Goal: Contribute content: Add original content to the website for others to see

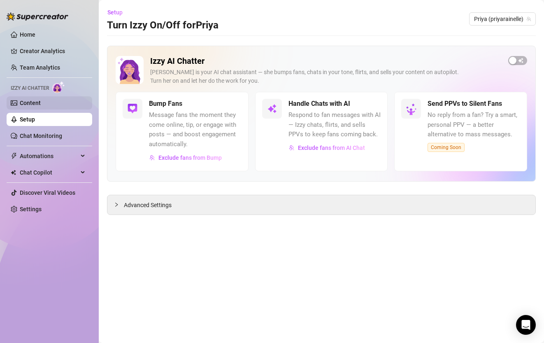
click at [41, 104] on link "Content" at bounding box center [30, 103] width 21 height 7
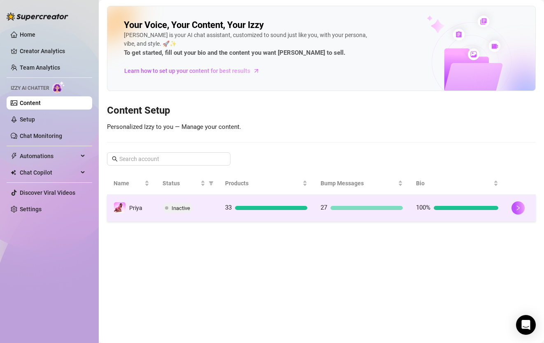
click at [236, 212] on div "33" at bounding box center [266, 208] width 82 height 10
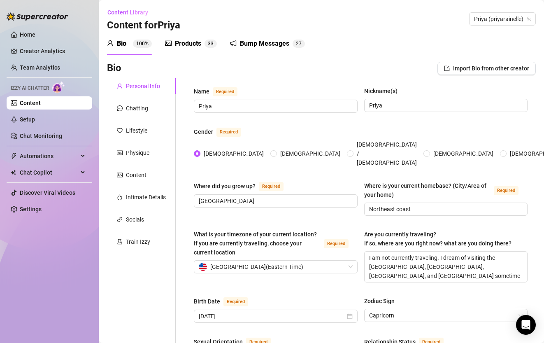
click at [201, 44] on div "Products 3 3" at bounding box center [191, 44] width 52 height 10
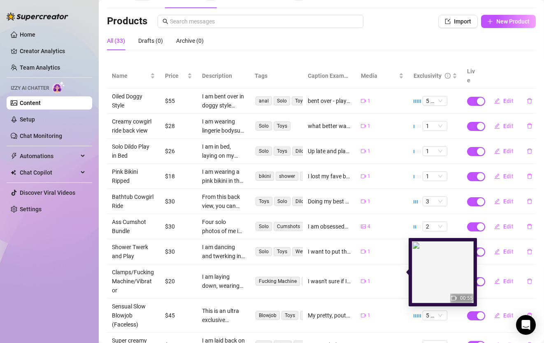
scroll to position [100, 0]
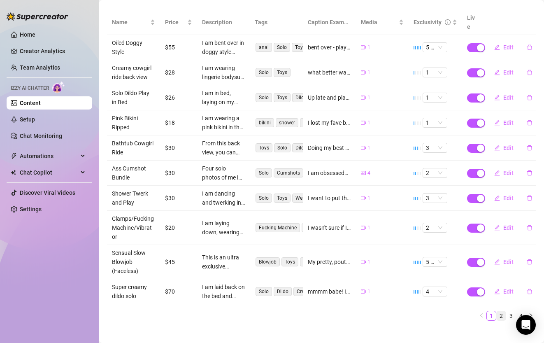
click at [505, 311] on link "2" at bounding box center [501, 315] width 9 height 9
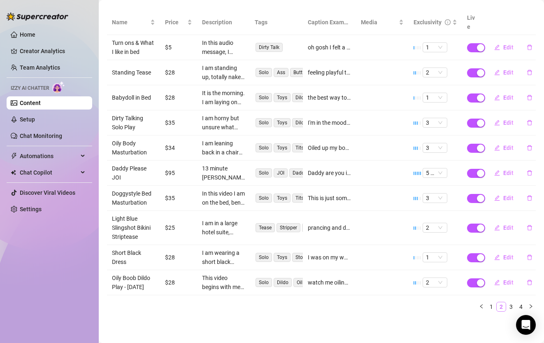
scroll to position [91, 0]
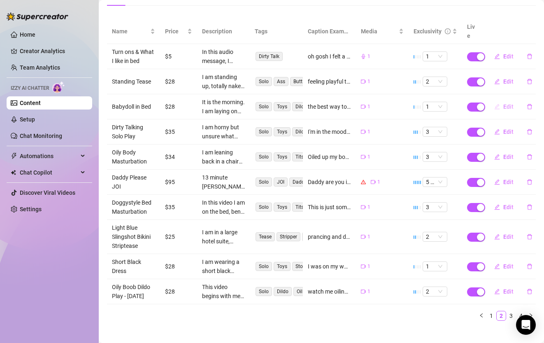
click at [509, 103] on span "Edit" at bounding box center [508, 106] width 10 height 7
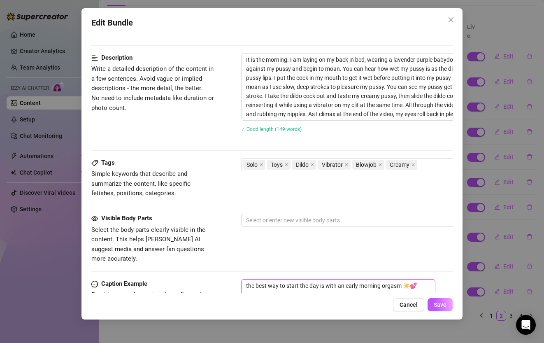
scroll to position [320, 0]
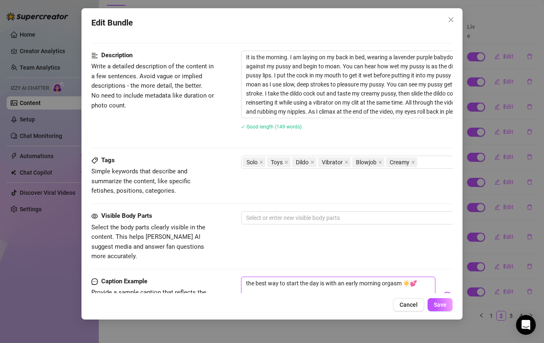
click at [417, 277] on textarea "the best way to start the day is with an early morning orgasm ☀️💕" at bounding box center [338, 293] width 194 height 33
type textarea "the best way to start the day is with an early morning orgasm ☀️💕l"
type textarea "the best way to start the day is with an early morning orgasm ☀️💕la"
type textarea "the best way to start the day is with an early morning orgasm ☀️💕lay"
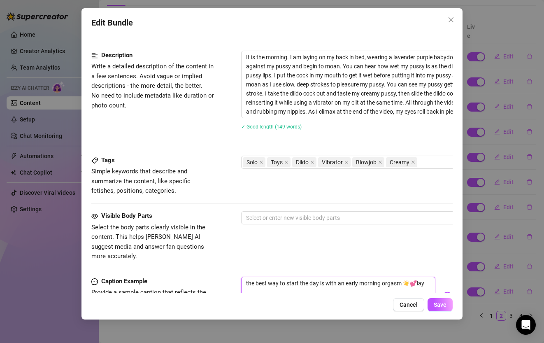
type textarea "the best way to start the day is with an early morning orgasm ☀️💕la"
type textarea "the best way to start the day is with an early morning orgasm ☀️💕l"
type textarea "the best way to start the day is with an early morning orgasm ☀️💕"
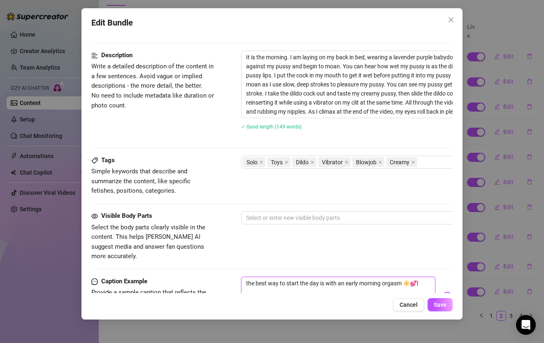
type textarea "the best way to start the day is with an early morning orgasm ☀️💕"
type textarea "the best way to start the day is with an early morning orgasm ☀️💕 I"
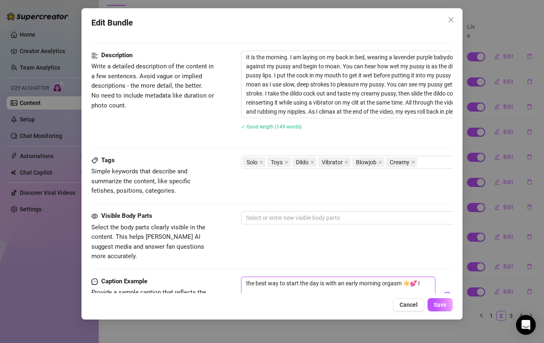
type textarea "the best way to start the day is with an early morning orgasm ☀️💕 I"
type textarea "the best way to start the day is with an early morning orgasm ☀️💕 I l"
type textarea "the best way to start the day is with an early morning orgasm ☀️💕 I lo"
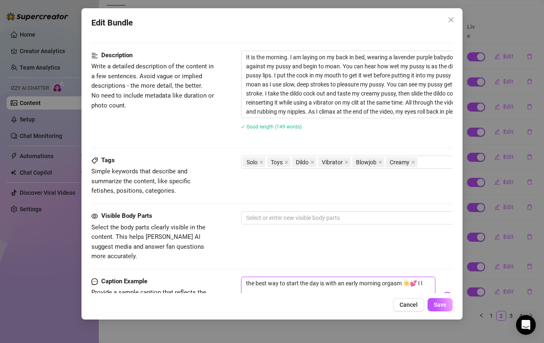
type textarea "the best way to start the day is with an early morning orgasm ☀️💕 I lo"
type textarea "the best way to start the day is with an early morning orgasm ☀️💕 I lov"
type textarea "the best way to start the day is with an early morning orgasm ☀️💕 I love"
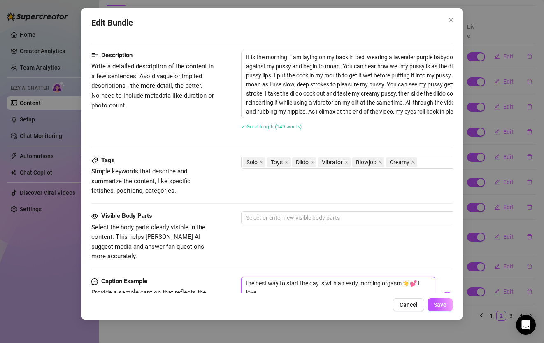
type textarea "the best way to start the day is with an early morning orgasm ☀️💕 I love"
type textarea "the best way to start the day is with an early morning orgasm ☀️💕 I love r"
type textarea "the best way to start the day is with an early morning orgasm ☀️💕 I love re"
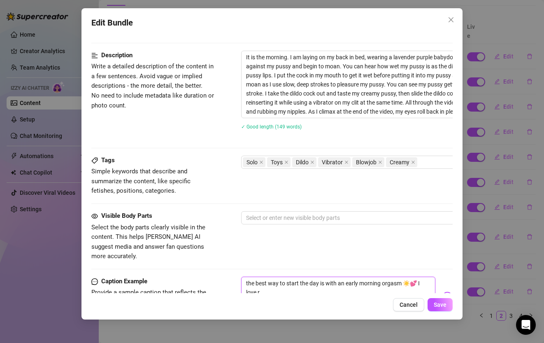
type textarea "the best way to start the day is with an early morning orgasm ☀️💕 I love re"
type textarea "the best way to start the day is with an early morning orgasm ☀️💕 I love rel"
type textarea "the best way to start the day is with an early morning orgasm ☀️💕 I love [MEDIC…"
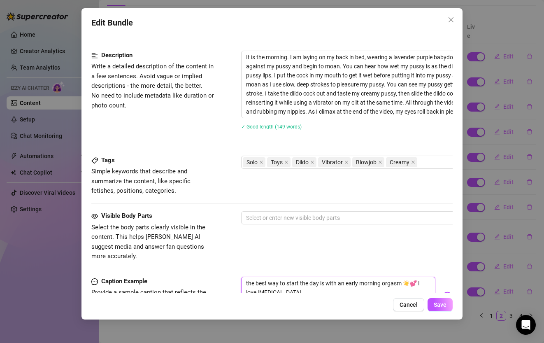
type textarea "the best way to start the day is with an early morning orgasm ☀️💕 I love relax"
type textarea "the best way to start the day is with an early morning orgasm ☀️💕 I love relaxi"
type textarea "the best way to start the day is with an early morning orgasm ☀️💕 I love [MEDIC…"
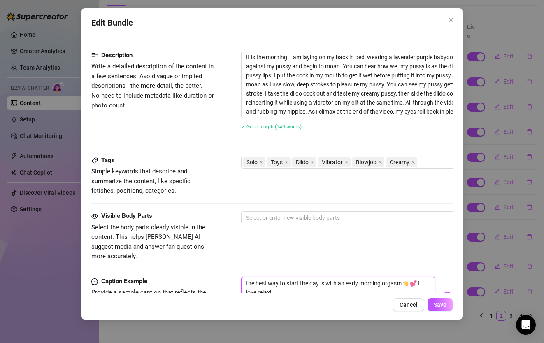
type textarea "the best way to start the day is with an early morning orgasm ☀️💕 I love [MEDIC…"
type textarea "the best way to start the day is with an early morning orgasm ☀️💕 I love relaxi…"
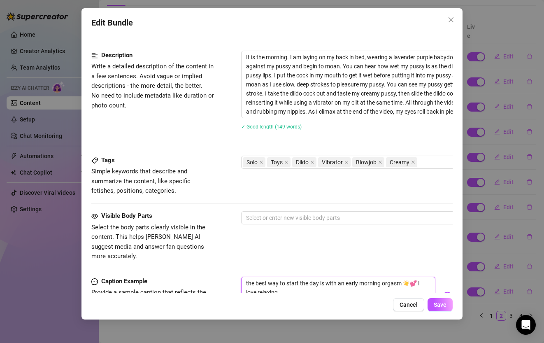
type textarea "the best way to start the day is with an early morning orgasm ☀️💕 I love relaxi…"
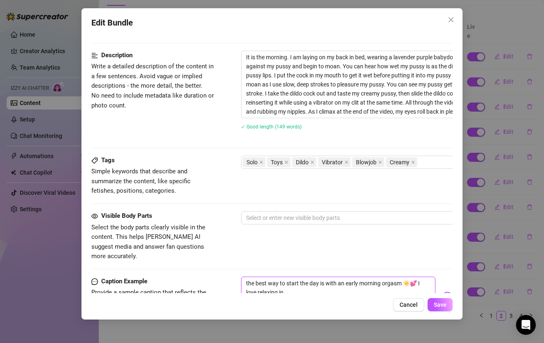
type textarea "the best way to start the day is with an early morning orgasm ☀️💕 I love relaxi…"
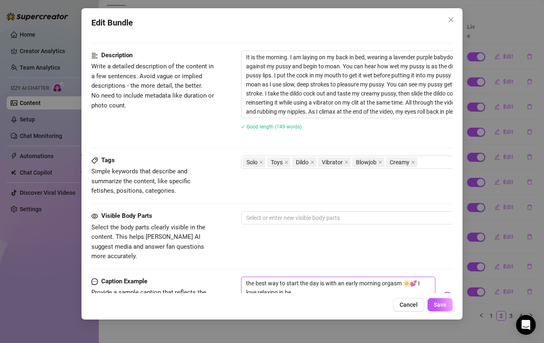
type textarea "the best way to start the day is with an early morning orgasm ☀️💕 I love relaxi…"
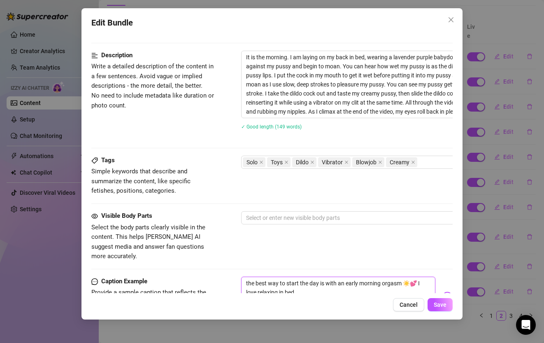
type textarea "the best way to start the day is with an early morning orgasm ☀️💕 I love relaxi…"
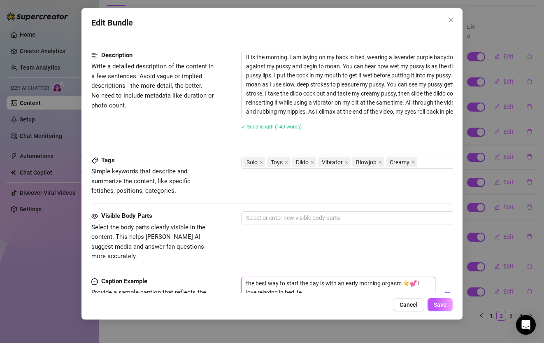
type textarea "the best way to start the day is with an early morning orgasm ☀️💕 I love relaxi…"
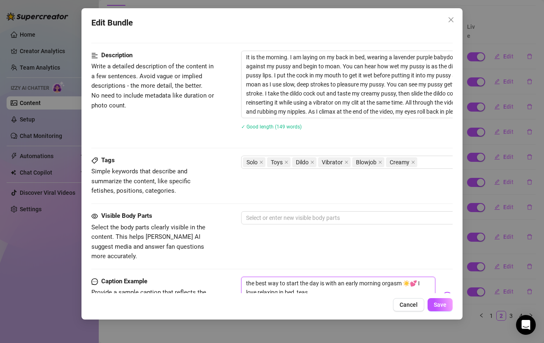
type textarea "the best way to start the day is with an early morning orgasm ☀️💕 I love relaxi…"
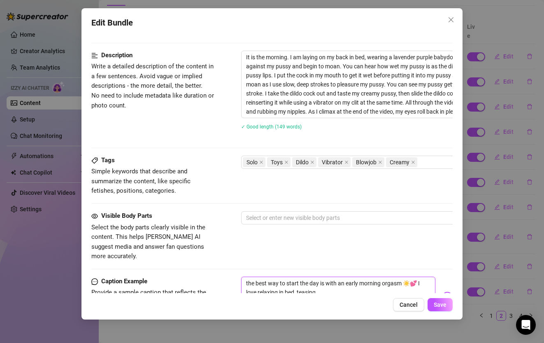
type textarea "the best way to start the day is with an early morning orgasm ☀️💕 I love relaxi…"
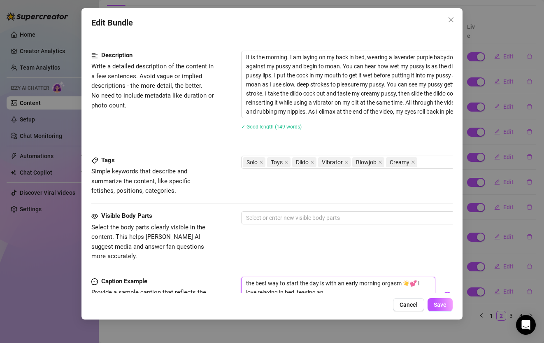
type textarea "the best way to start the day is with an early morning orgasm ☀️💕 I love relaxi…"
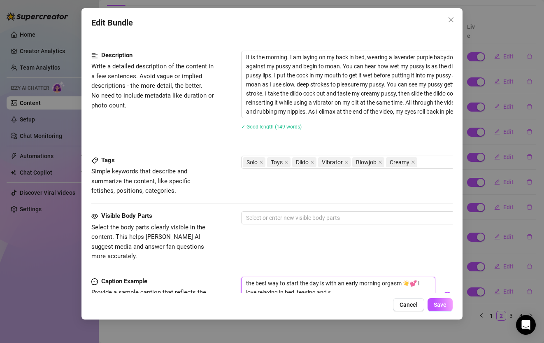
type textarea "the best way to start the day is with an early morning orgasm ☀️💕 I love relaxi…"
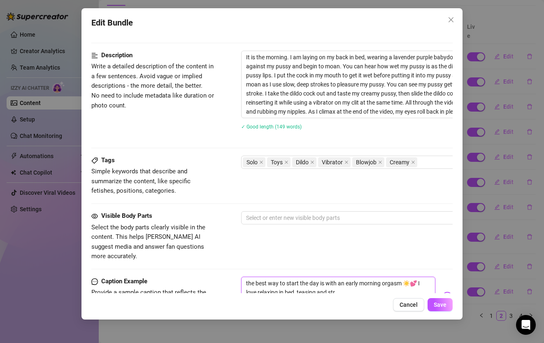
type textarea "the best way to start the day is with an early morning orgasm ☀️💕 I love relaxi…"
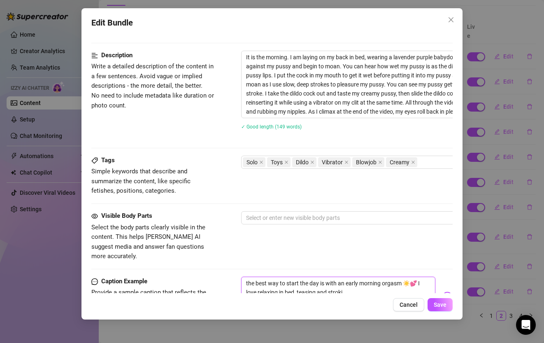
type textarea "the best way to start the day is with an early morning orgasm ☀️💕 I love relaxi…"
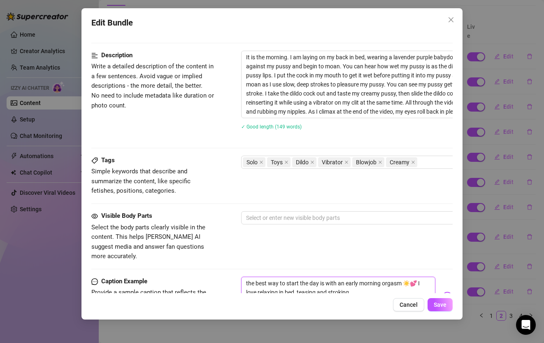
type textarea "the best way to start the day is with an early morning orgasm ☀️💕 I love relaxi…"
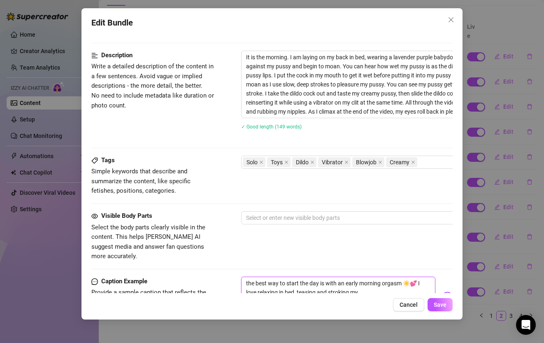
type textarea "the best way to start the day is with an early morning orgasm ☀️💕 I love relaxi…"
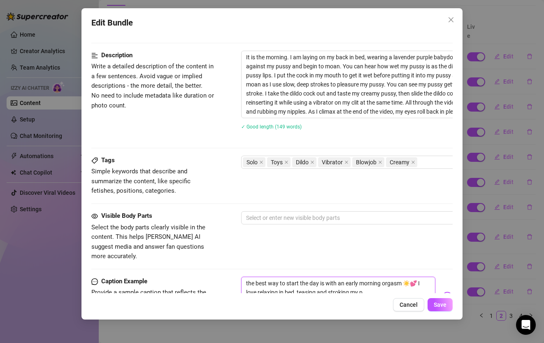
type textarea "the best way to start the day is with an early morning orgasm ☀️💕 I love relaxi…"
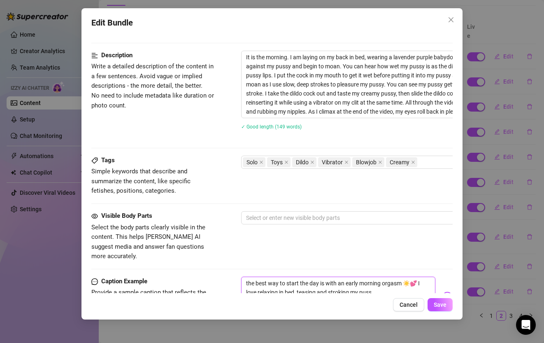
type textarea "the best way to start the day is with an early morning orgasm ☀️💕 I love relaxi…"
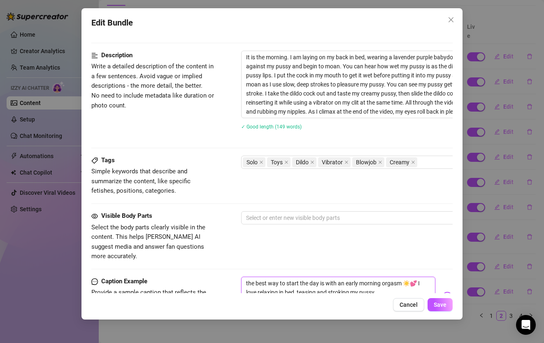
type textarea "the best way to start the day is with an early morning orgasm ☀️💕 I love relaxi…"
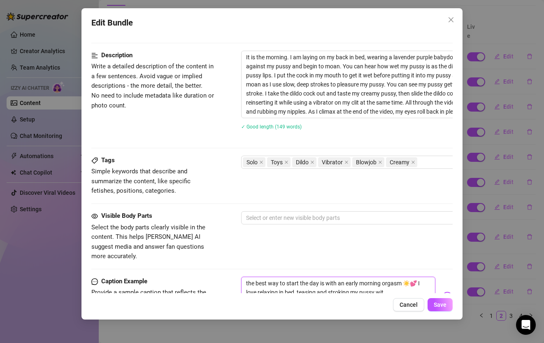
type textarea "the best way to start the day is with an early morning orgasm ☀️💕 I love relaxi…"
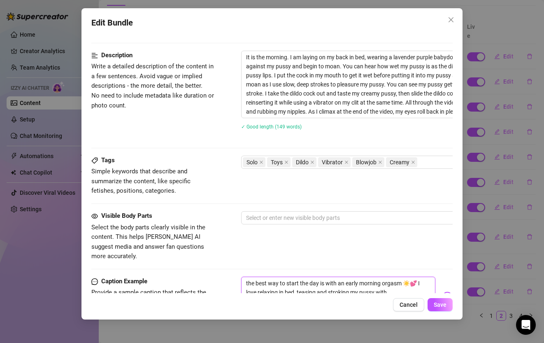
type textarea "the best way to start the day is with an early morning orgasm ☀️💕 I love relaxi…"
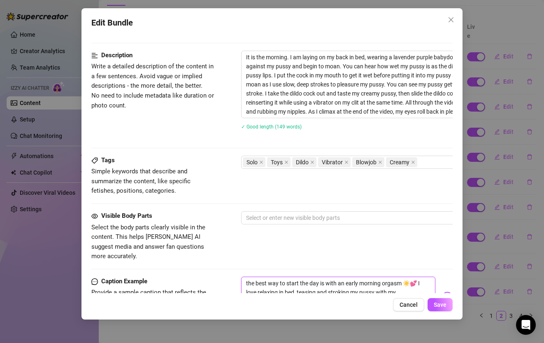
type textarea "the best way to start the day is with an early morning orgasm ☀️💕 I love relaxi…"
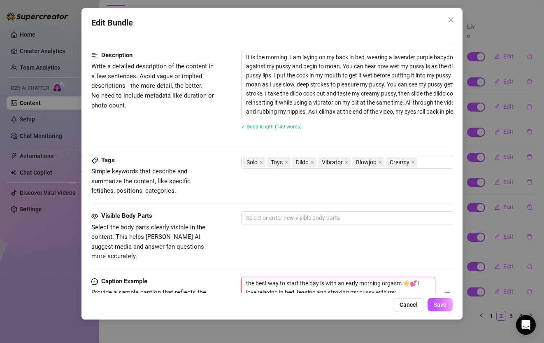
type textarea "the best way to start the day is with an early morning orgasm ☀️💕 I love relaxi…"
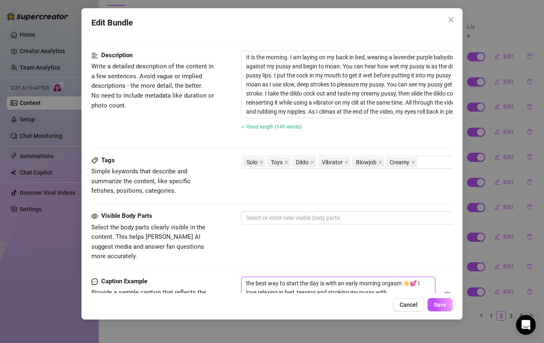
type textarea "the best way to start the day is with an early morning orgasm ☀️💕 I love relaxi…"
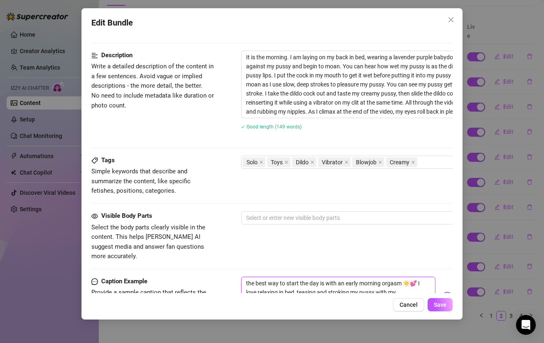
type textarea "the best way to start the day is with an early morning orgasm ☀️💕 I love relaxi…"
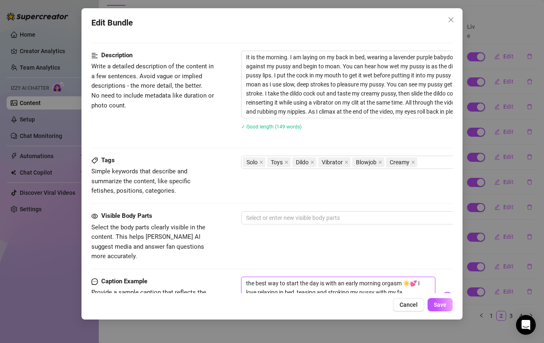
type textarea "the best way to start the day is with an early morning orgasm ☀️💕 I love relaxi…"
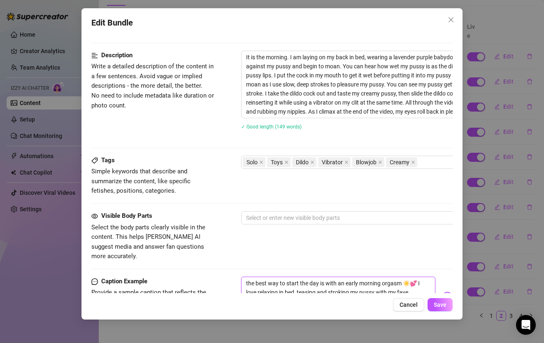
type textarea "the best way to start the day is with an early morning orgasm ☀️💕 I love relaxi…"
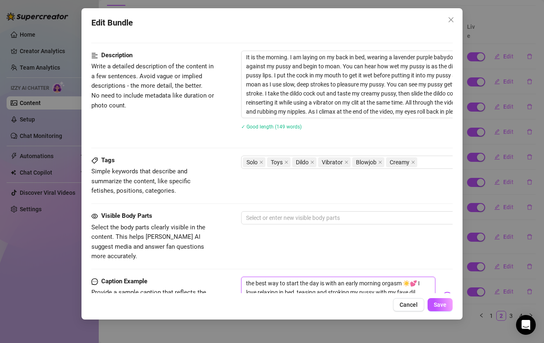
type textarea "the best way to start the day is with an early morning orgasm ☀️💕 I love relaxi…"
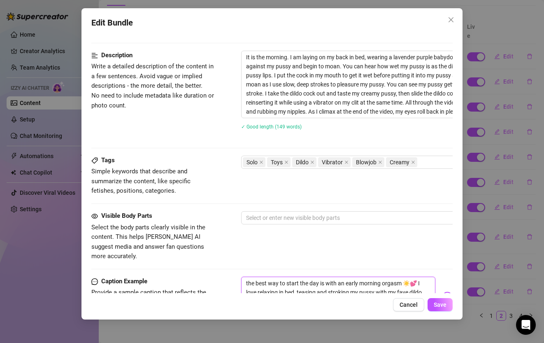
type textarea "the best way to start the day is with an early morning orgasm ☀️💕 I love relaxi…"
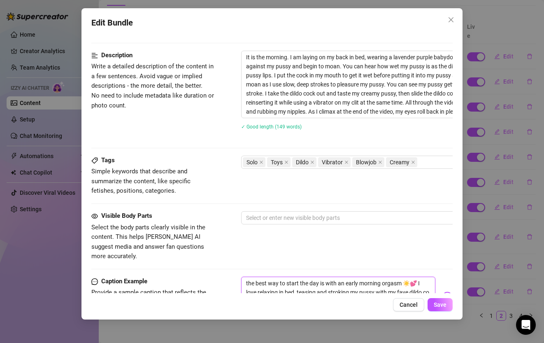
type textarea "the best way to start the day is with an early morning orgasm ☀️💕 I love relaxi…"
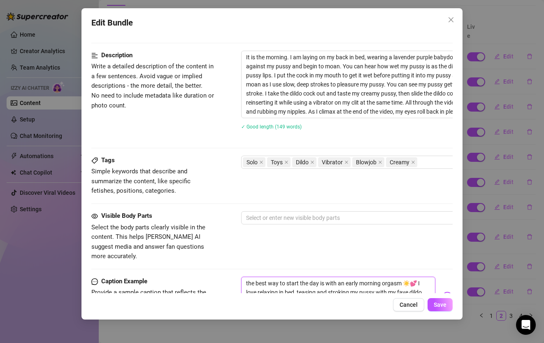
type textarea "the best way to start the day is with an early morning orgasm ☀️💕 I love relaxi…"
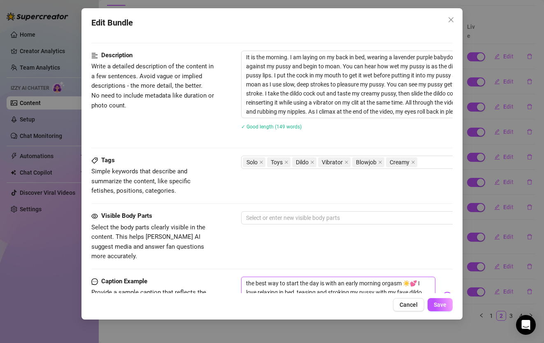
type textarea "the best way to start the day is with an early morning orgasm ☀️💕 I love relaxi…"
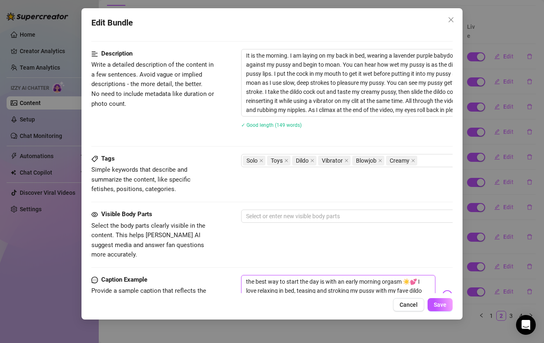
type textarea "the best way to start the day is with an early morning orgasm ☀️💕 I love relaxi…"
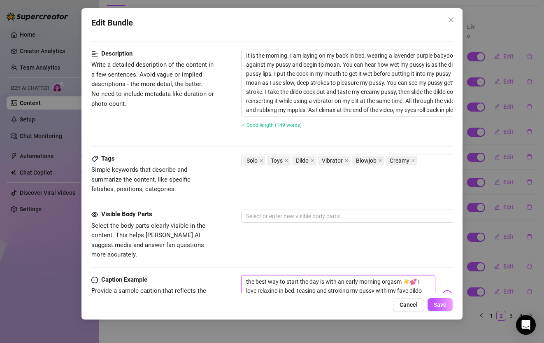
type textarea "the best way to start the day is with an early morning orgasm ☀️💕 I love relaxi…"
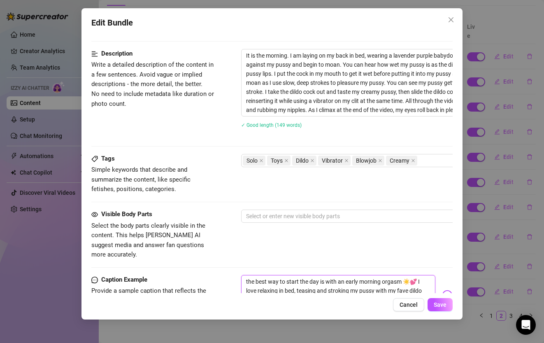
type textarea "the best way to start the day is with an early morning orgasm ☀️💕 I love relaxi…"
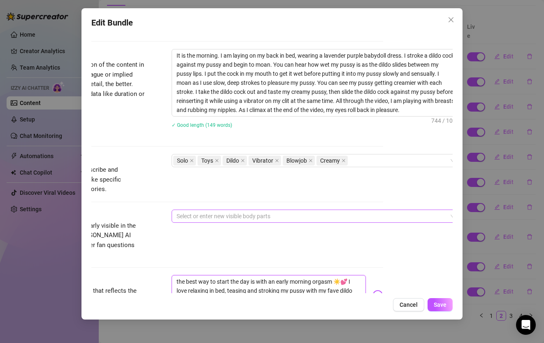
scroll to position [322, 77]
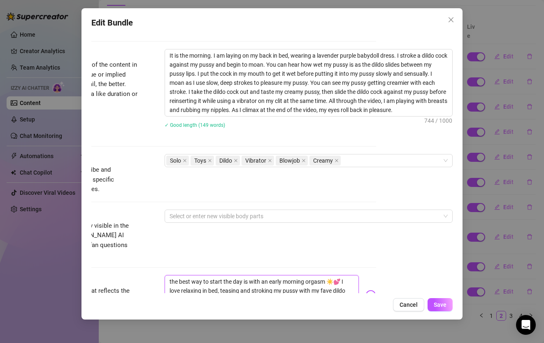
click at [185, 289] on textarea "the best way to start the day is with an early morning orgasm ☀️💕 I love relaxi…" at bounding box center [262, 291] width 194 height 33
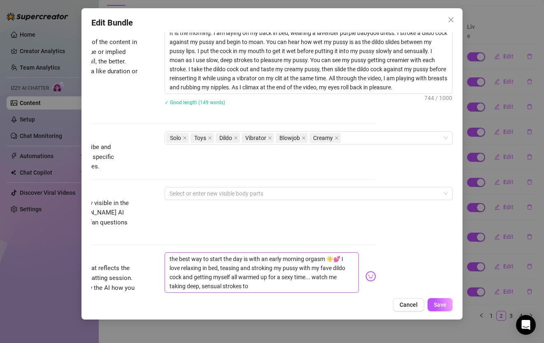
scroll to position [368, 77]
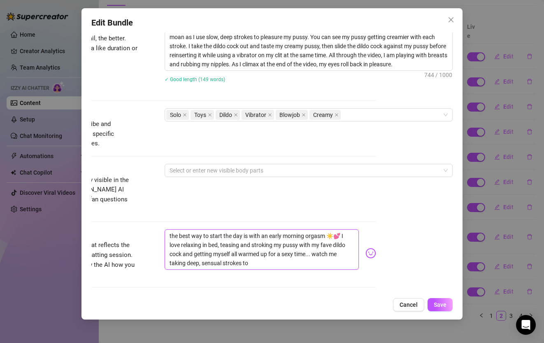
click at [342, 244] on textarea "the best way to start the day is with an early morning orgasm ☀️💕 I love relaxi…" at bounding box center [262, 249] width 194 height 40
click at [305, 252] on textarea "the best way to start the day is with an early morning orgasm ☀️💕 I love relaxi…" at bounding box center [262, 249] width 194 height 40
drag, startPoint x: 328, startPoint y: 244, endPoint x: 307, endPoint y: 244, distance: 20.6
click at [307, 244] on textarea "the best way to start the day is with an early morning orgasm ☀️💕 I love relaxi…" at bounding box center [262, 249] width 194 height 40
click at [282, 256] on textarea "the best way to start the day is with an early morning orgasm ☀️💕 I love relaxi…" at bounding box center [262, 249] width 194 height 40
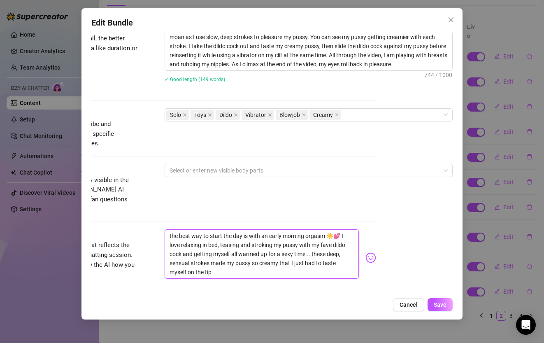
scroll to position [0, 0]
click at [370, 252] on img at bounding box center [370, 257] width 11 height 11
click at [251, 263] on textarea "the best way to start the day is with an early morning orgasm ☀️💕 I love relaxi…" at bounding box center [262, 253] width 194 height 49
click at [326, 255] on textarea "the best way to start the day is with an early morning orgasm ☀️💕 I love relaxi…" at bounding box center [262, 253] width 194 height 49
click at [345, 263] on textarea "the best way to start the day is with an early morning orgasm ☀️💕 I love relaxi…" at bounding box center [262, 253] width 194 height 49
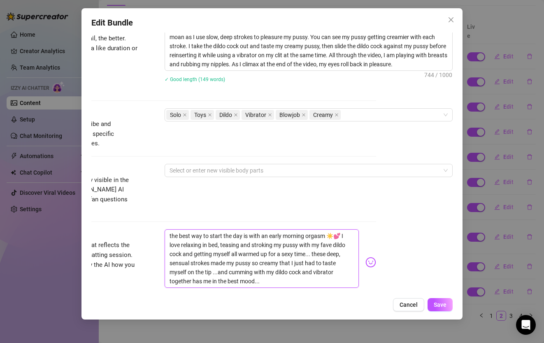
click at [193, 263] on textarea "the best way to start the day is with an early morning orgasm ☀️💕 I love relaxi…" at bounding box center [262, 258] width 194 height 58
drag, startPoint x: 182, startPoint y: 262, endPoint x: 209, endPoint y: 272, distance: 29.2
click at [209, 272] on textarea "the best way to start the day is with an early morning orgasm ☀️💕 I love relaxi…" at bounding box center [262, 258] width 194 height 58
click at [244, 271] on textarea "the best way to start the day is with an early morning orgasm ☀️💕 I love relaxi…" at bounding box center [262, 258] width 194 height 58
click at [180, 265] on textarea "the best way to start the day is with an early morning orgasm ☀️💕 I love relaxi…" at bounding box center [262, 258] width 194 height 58
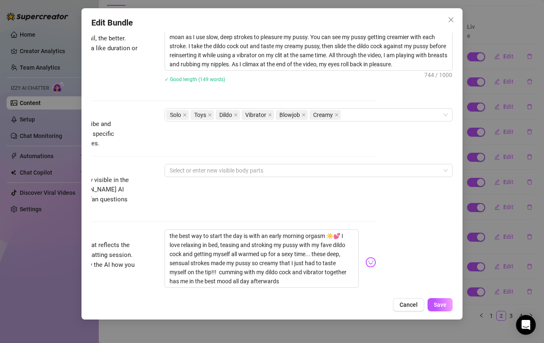
click at [373, 257] on img at bounding box center [370, 262] width 11 height 11
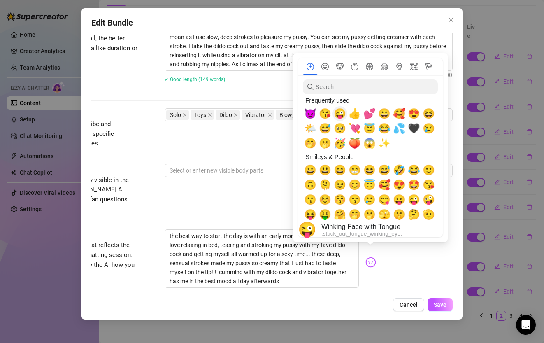
click at [343, 114] on span "😜" at bounding box center [340, 114] width 12 height 12
click at [324, 141] on span "🫢" at bounding box center [325, 143] width 12 height 12
click at [309, 151] on div "🤭" at bounding box center [310, 143] width 15 height 15
click at [310, 112] on span "😈" at bounding box center [310, 114] width 12 height 12
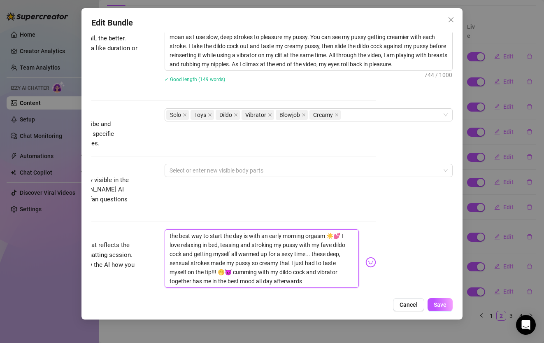
click at [283, 274] on textarea "the best way to start the day is with an early morning orgasm ☀️💕 I love relaxi…" at bounding box center [262, 258] width 194 height 58
click at [365, 257] on img at bounding box center [370, 262] width 11 height 11
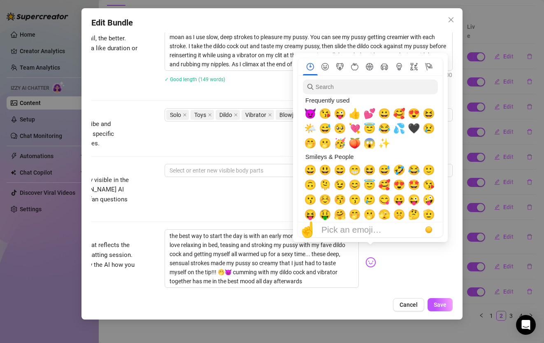
click at [368, 257] on img at bounding box center [370, 262] width 11 height 11
click at [403, 114] on span "🥰" at bounding box center [399, 114] width 12 height 12
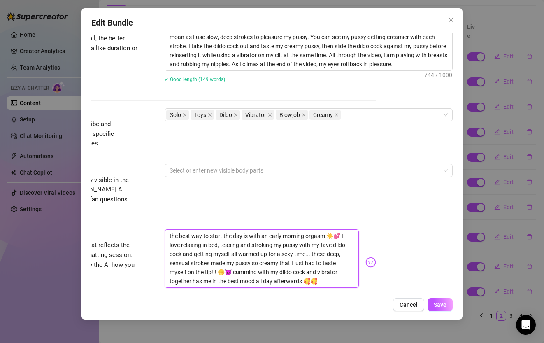
click at [277, 273] on textarea "the best way to start the day is with an early morning orgasm ☀️💕 I love relaxi…" at bounding box center [262, 258] width 194 height 58
drag, startPoint x: 277, startPoint y: 273, endPoint x: 144, endPoint y: 197, distance: 153.6
click at [144, 197] on form "Account Priya (@priyarainelle) Name Name is for your internal organization only…" at bounding box center [195, 43] width 361 height 737
click at [447, 307] on button "Save" at bounding box center [440, 304] width 25 height 13
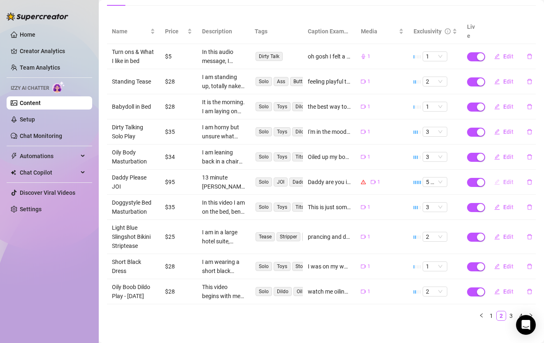
click at [507, 179] on span "Edit" at bounding box center [508, 182] width 10 height 7
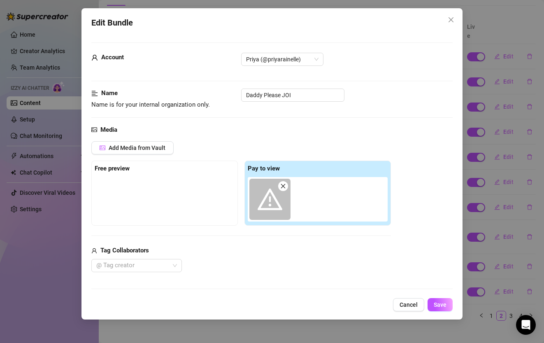
click at [284, 189] on span at bounding box center [283, 186] width 10 height 10
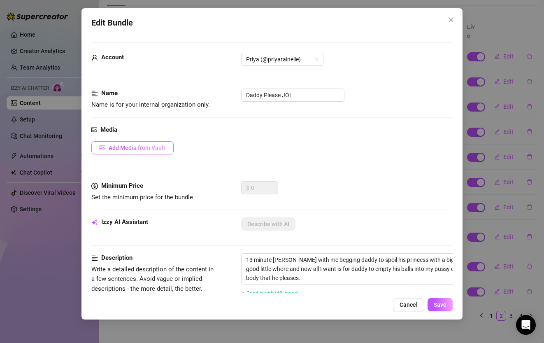
click at [168, 150] on button "Add Media from Vault" at bounding box center [132, 147] width 82 height 13
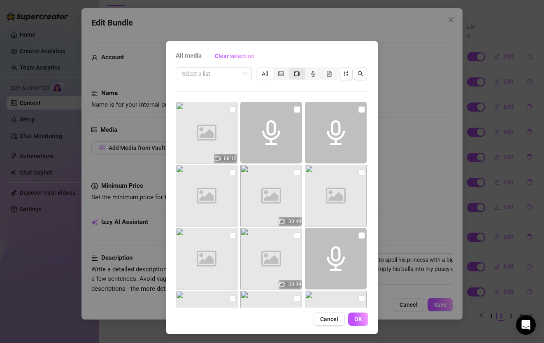
click at [297, 77] on span "segmented control" at bounding box center [297, 73] width 6 height 7
click at [291, 69] on input "segmented control" at bounding box center [291, 69] width 0 height 0
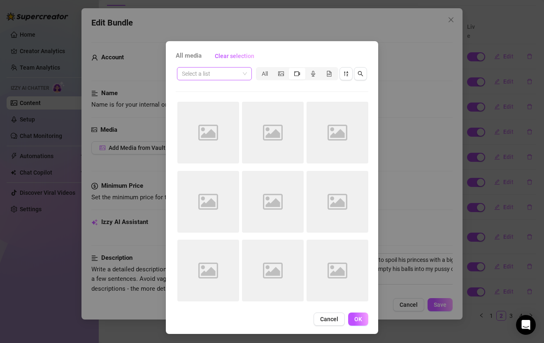
click at [228, 72] on input "search" at bounding box center [211, 73] width 58 height 12
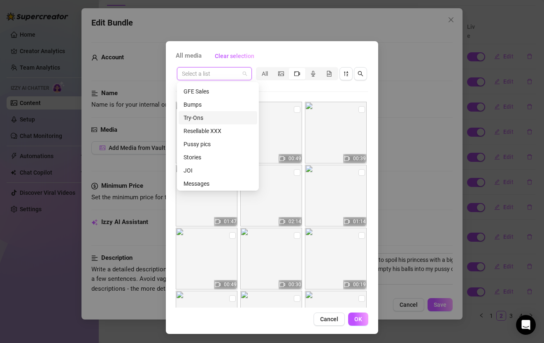
scroll to position [184, 0]
click at [199, 168] on div "JOI" at bounding box center [218, 169] width 69 height 9
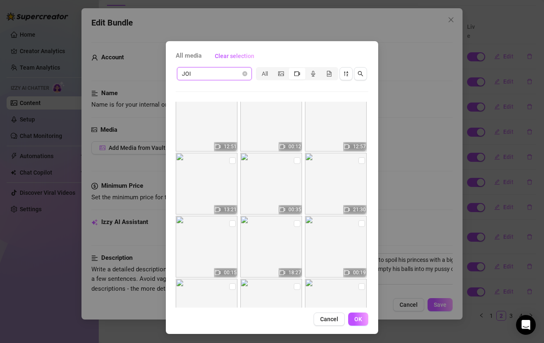
scroll to position [16, 0]
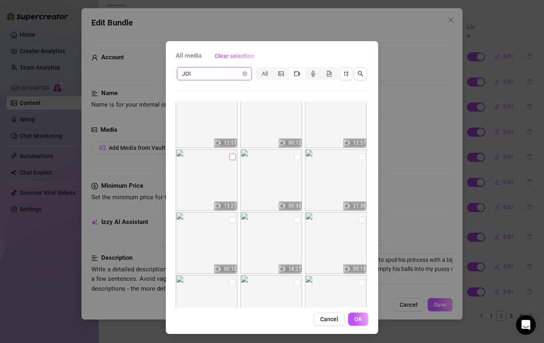
click at [235, 156] on input "checkbox" at bounding box center [232, 157] width 7 height 7
click at [296, 158] on input "checkbox" at bounding box center [297, 157] width 7 height 7
click at [357, 321] on span "OK" at bounding box center [358, 319] width 8 height 7
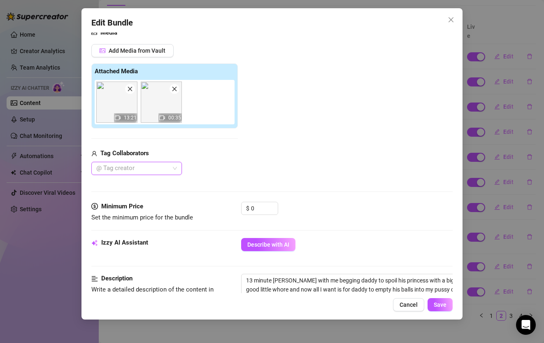
scroll to position [100, 0]
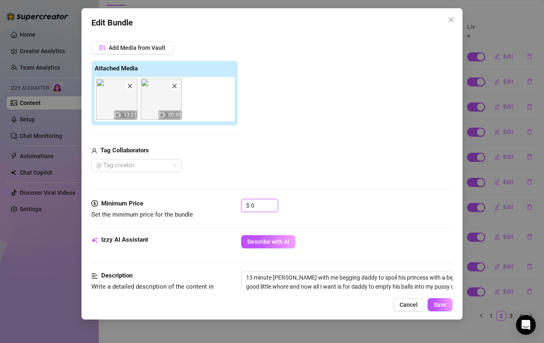
drag, startPoint x: 261, startPoint y: 207, endPoint x: 229, endPoint y: 206, distance: 31.7
click at [229, 206] on div "Minimum Price Set the minimum price for the bundle $ 0" at bounding box center [271, 209] width 361 height 21
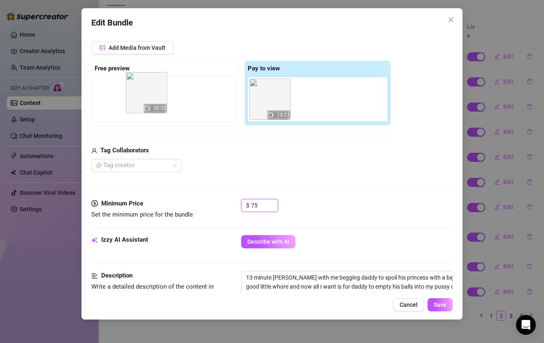
drag, startPoint x: 319, startPoint y: 107, endPoint x: 147, endPoint y: 100, distance: 172.2
click at [147, 100] on div "Free preview Pay to view 13:21 00:35" at bounding box center [241, 92] width 300 height 65
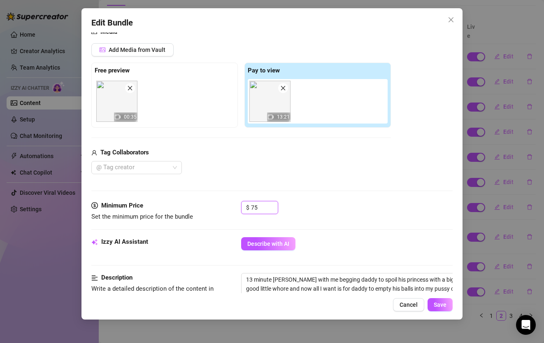
scroll to position [437, 0]
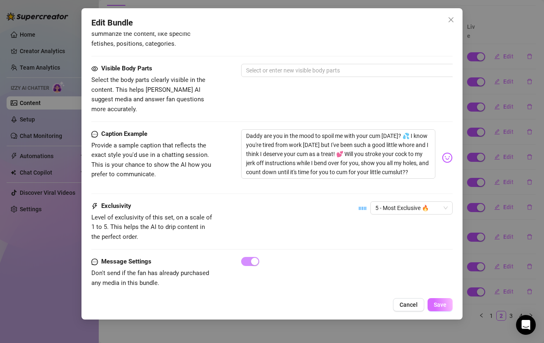
click at [441, 309] on button "Save" at bounding box center [440, 304] width 25 height 13
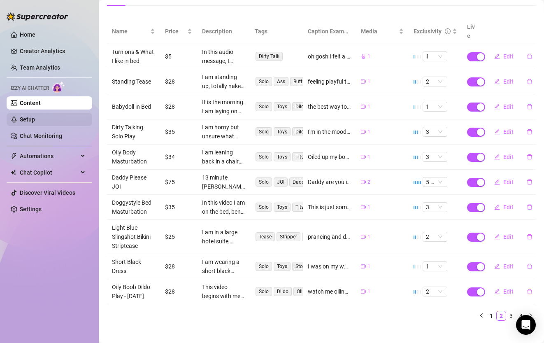
click at [35, 122] on link "Setup" at bounding box center [27, 119] width 15 height 7
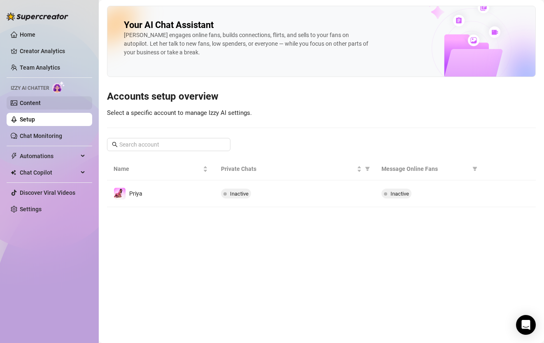
click at [41, 101] on link "Content" at bounding box center [30, 103] width 21 height 7
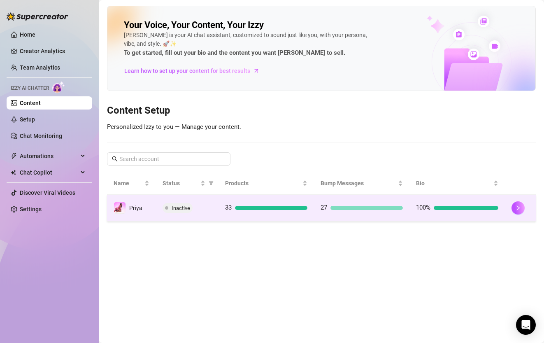
click at [186, 209] on span "Inactive" at bounding box center [181, 208] width 19 height 6
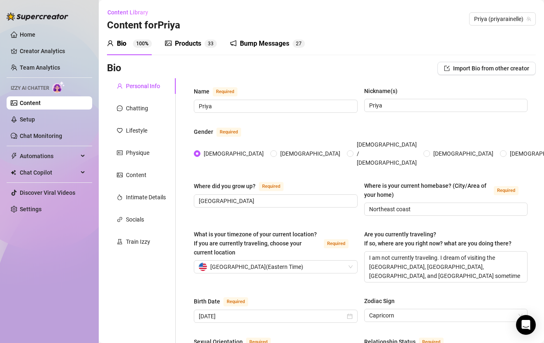
click at [198, 44] on div "Products" at bounding box center [188, 44] width 26 height 10
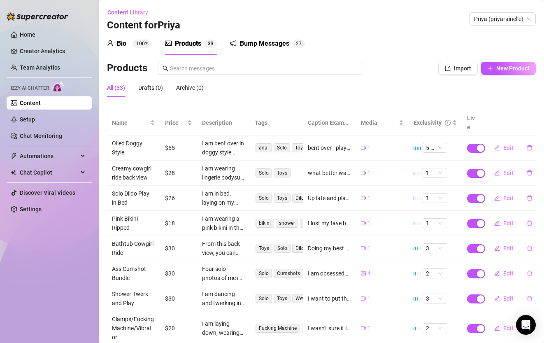
click at [278, 48] on div "Bump Messages" at bounding box center [264, 44] width 49 height 10
